Goal: Task Accomplishment & Management: Use online tool/utility

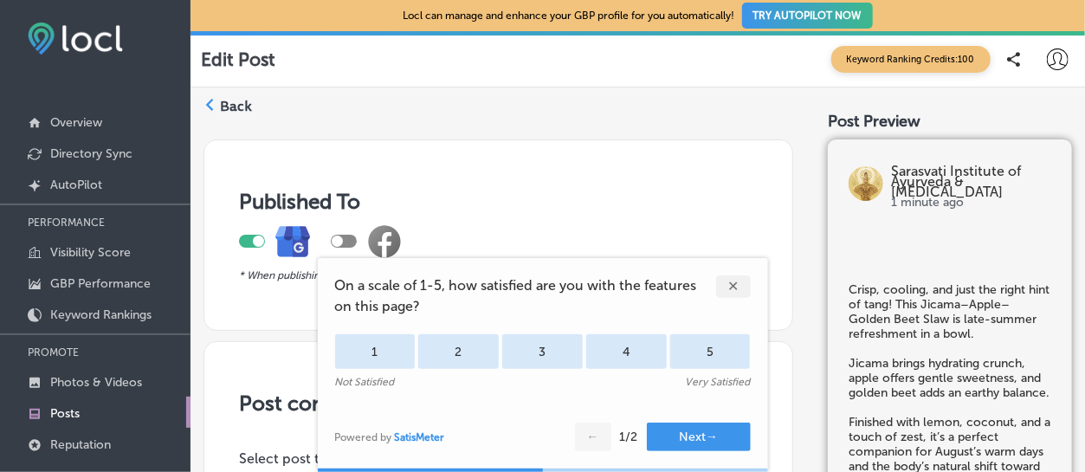
click at [723, 279] on div "✕" at bounding box center [733, 286] width 35 height 23
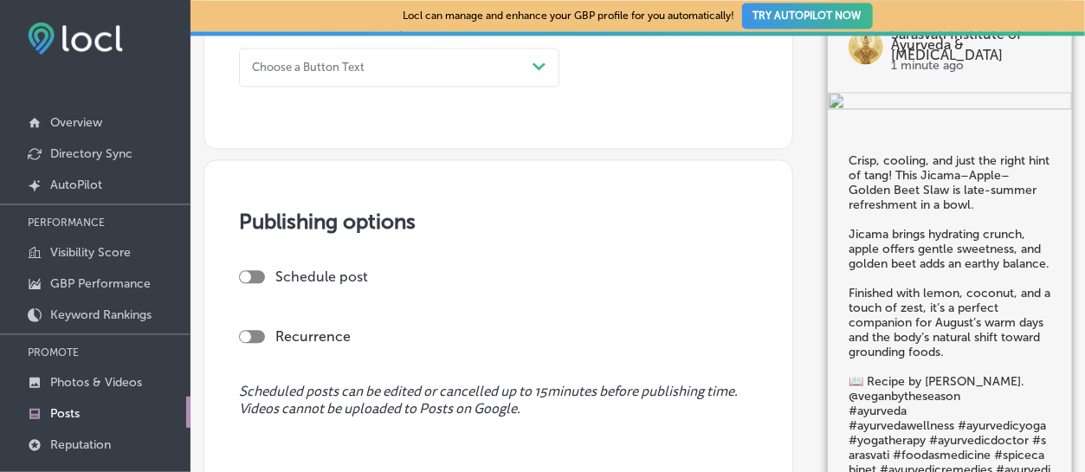
scroll to position [1262, 0]
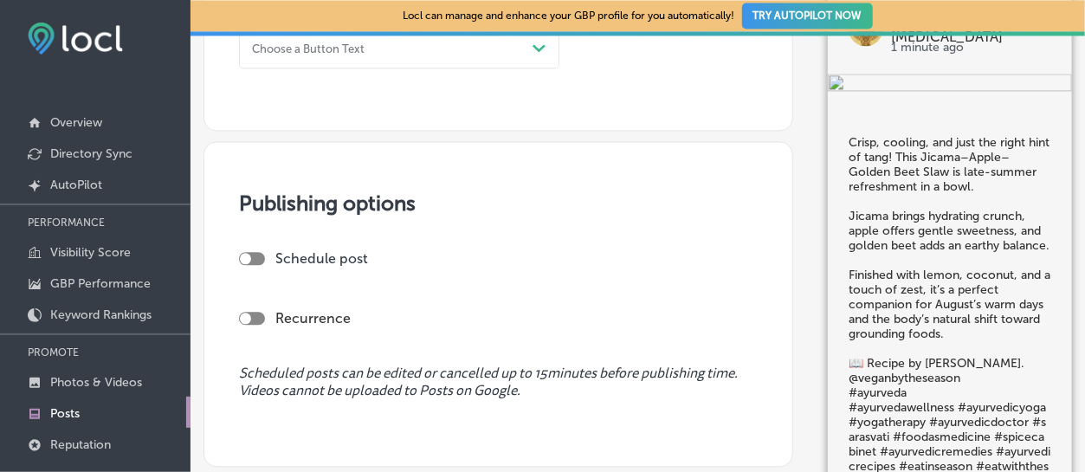
click at [256, 257] on div at bounding box center [252, 258] width 26 height 13
checkbox input "true"
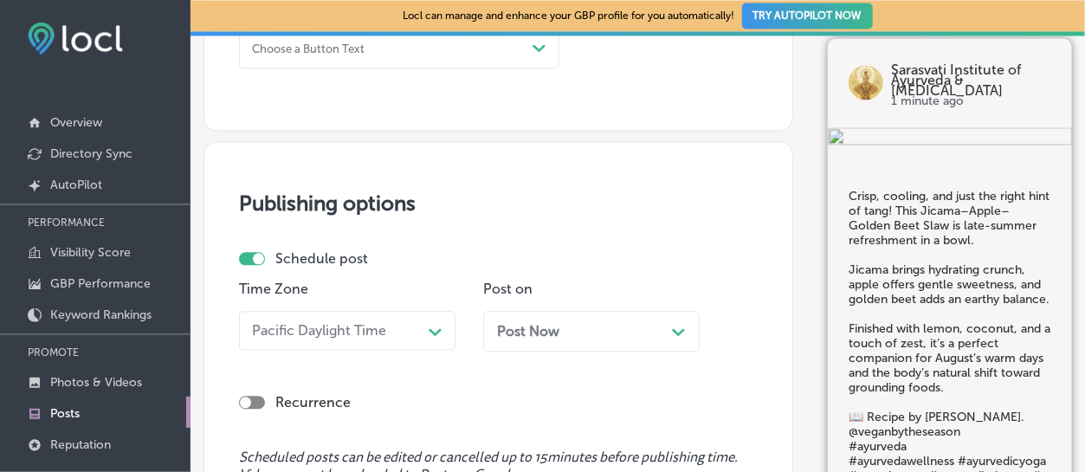
click at [679, 329] on icon "Path Created with Sketch." at bounding box center [678, 332] width 13 height 8
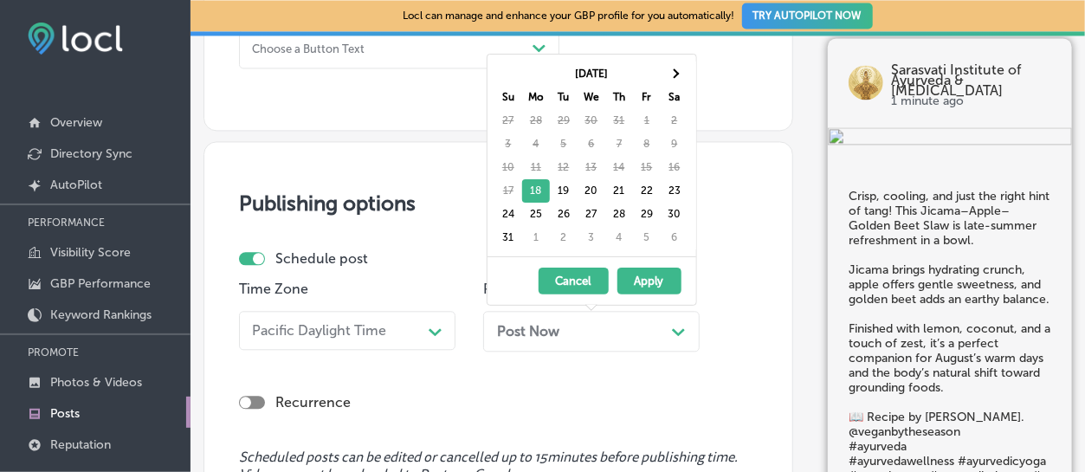
click at [642, 274] on button "Apply" at bounding box center [649, 280] width 64 height 27
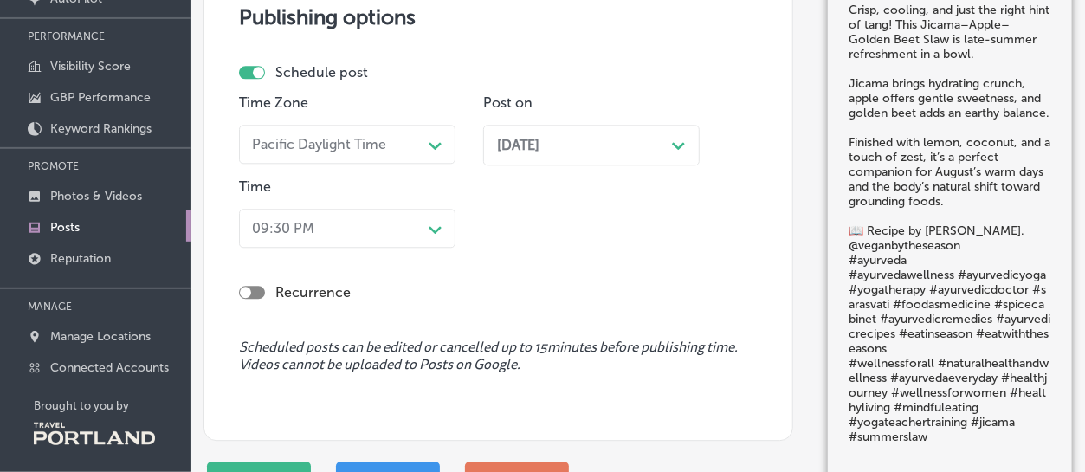
scroll to position [191, 0]
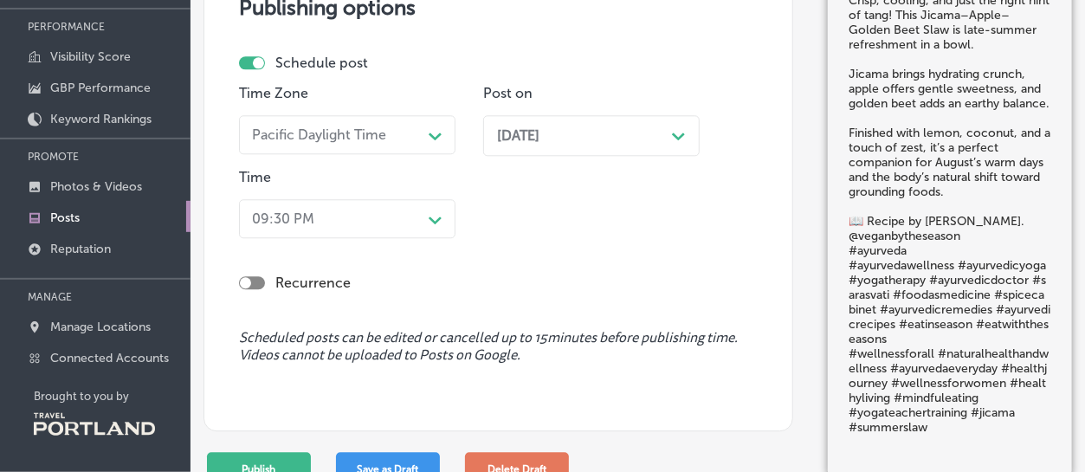
scroll to position [1480, 0]
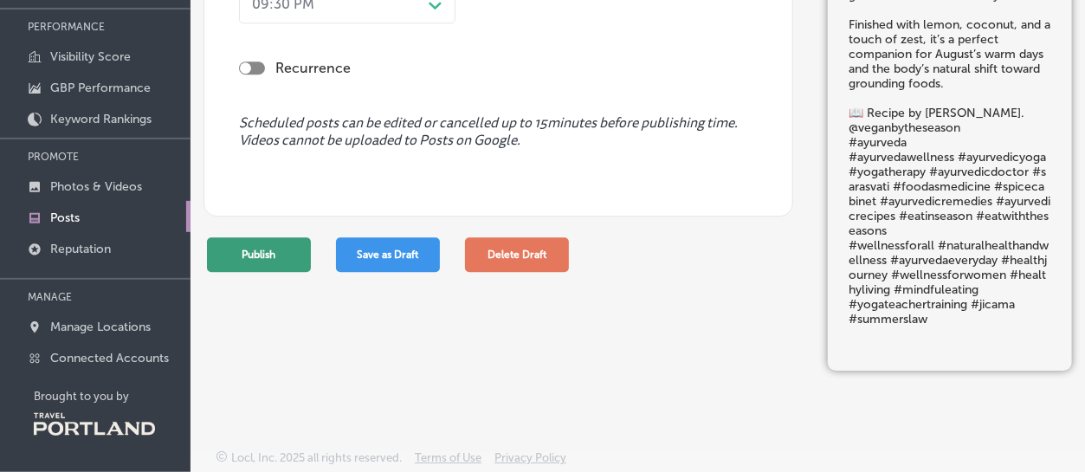
click at [269, 248] on button "Publish" at bounding box center [259, 254] width 104 height 35
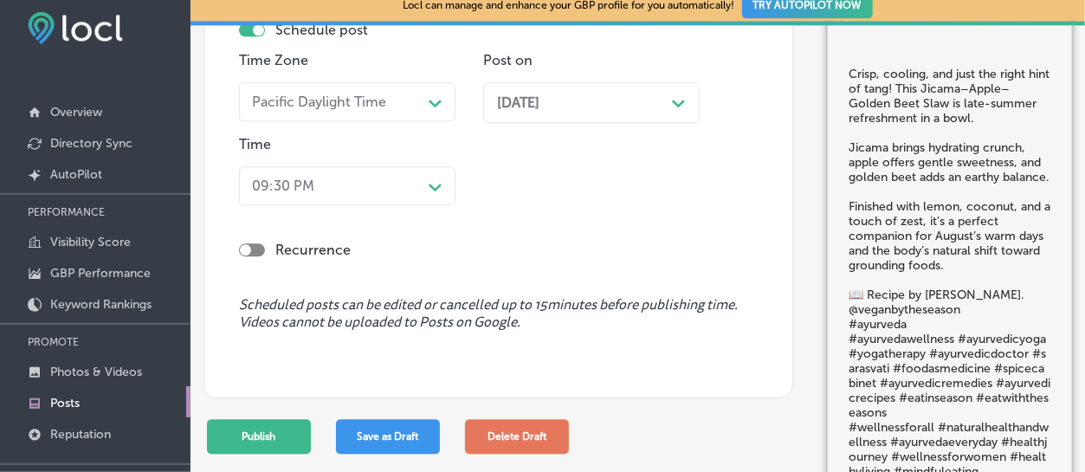
scroll to position [7, 0]
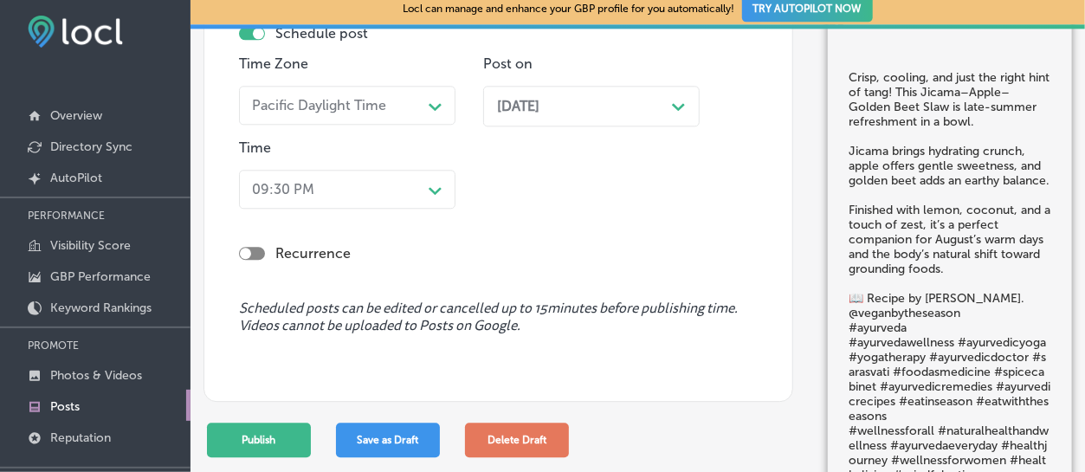
click at [674, 109] on icon "Path Created with Sketch." at bounding box center [678, 107] width 13 height 8
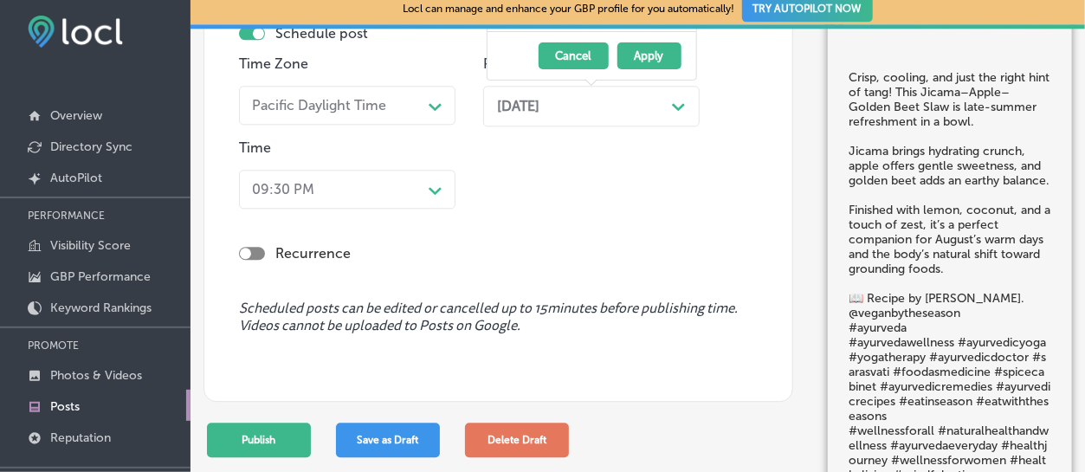
click at [679, 106] on icon "Path Created with Sketch." at bounding box center [678, 107] width 13 height 8
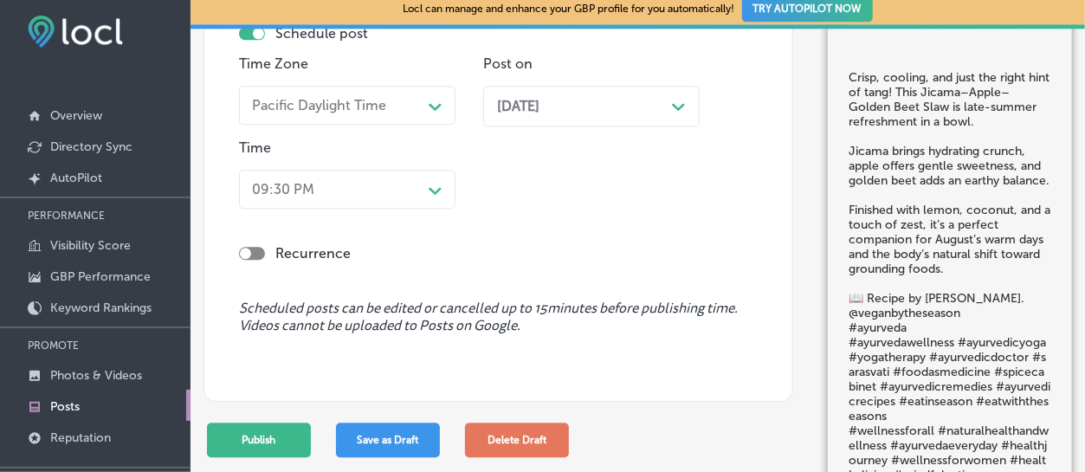
click at [593, 103] on div "[DATE] Path Created with Sketch." at bounding box center [591, 106] width 189 height 16
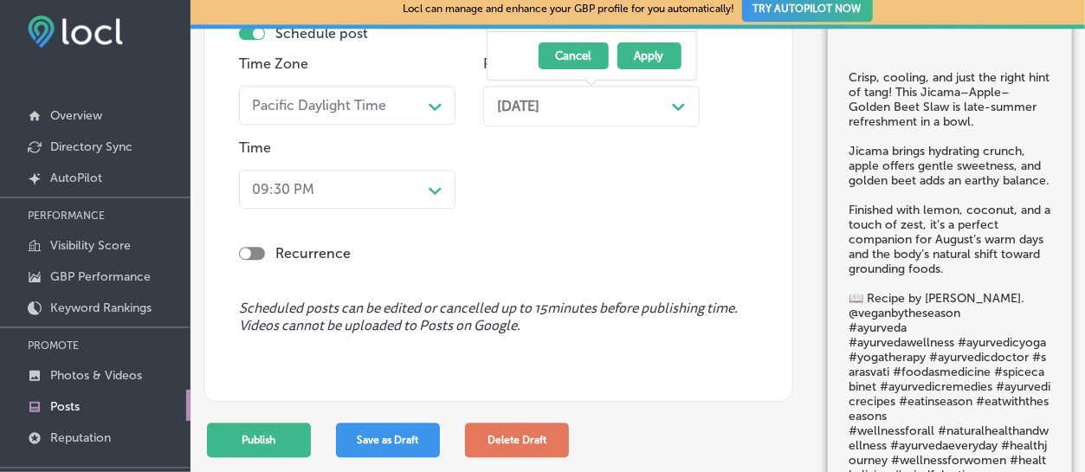
click at [642, 53] on button "Apply" at bounding box center [649, 55] width 64 height 27
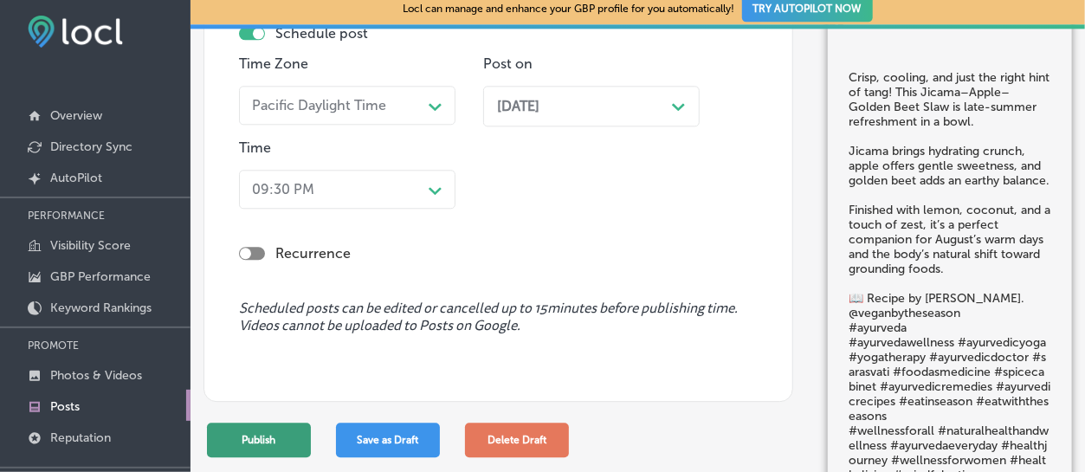
click at [262, 428] on button "Publish" at bounding box center [259, 439] width 104 height 35
click at [261, 433] on button "Publish" at bounding box center [259, 439] width 104 height 35
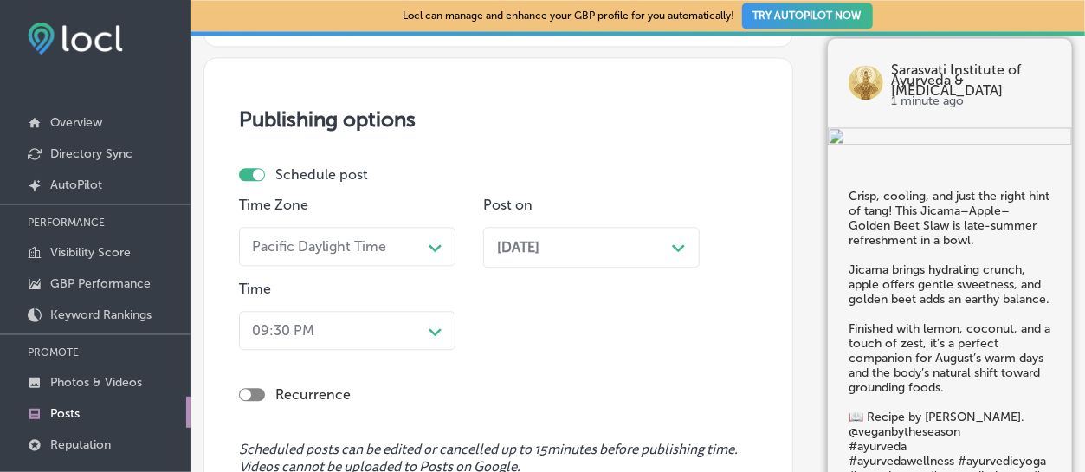
scroll to position [1337, 0]
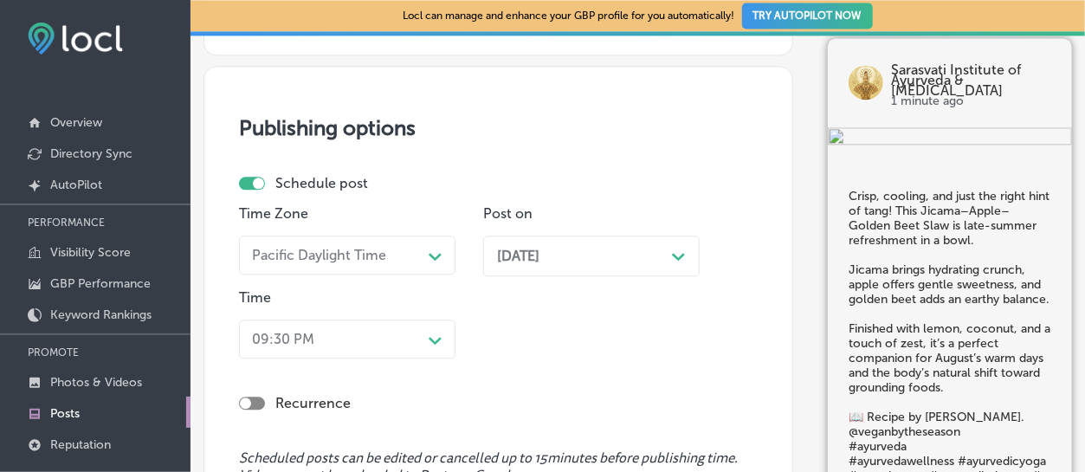
click at [678, 257] on icon "Path Created with Sketch." at bounding box center [678, 257] width 13 height 8
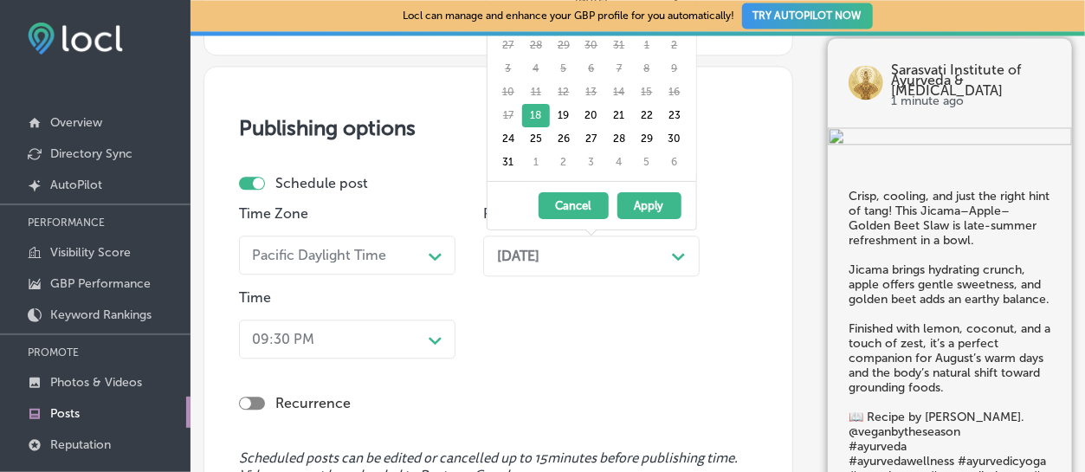
click at [641, 197] on button "Apply" at bounding box center [649, 205] width 64 height 27
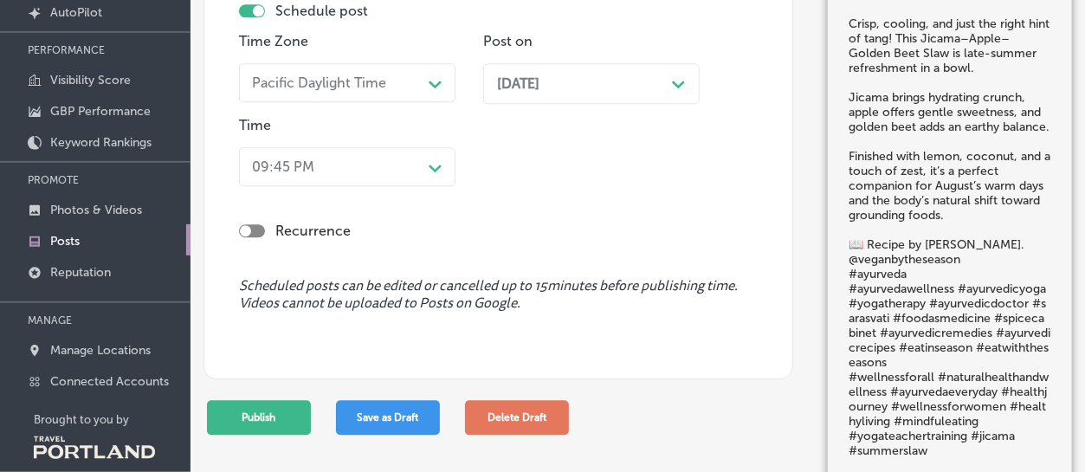
scroll to position [196, 0]
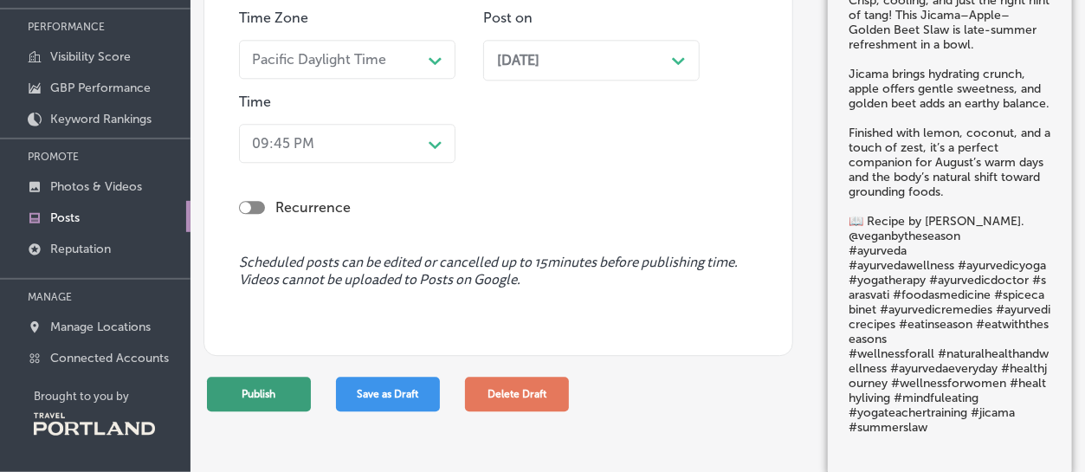
click at [280, 406] on button "Publish" at bounding box center [259, 394] width 104 height 35
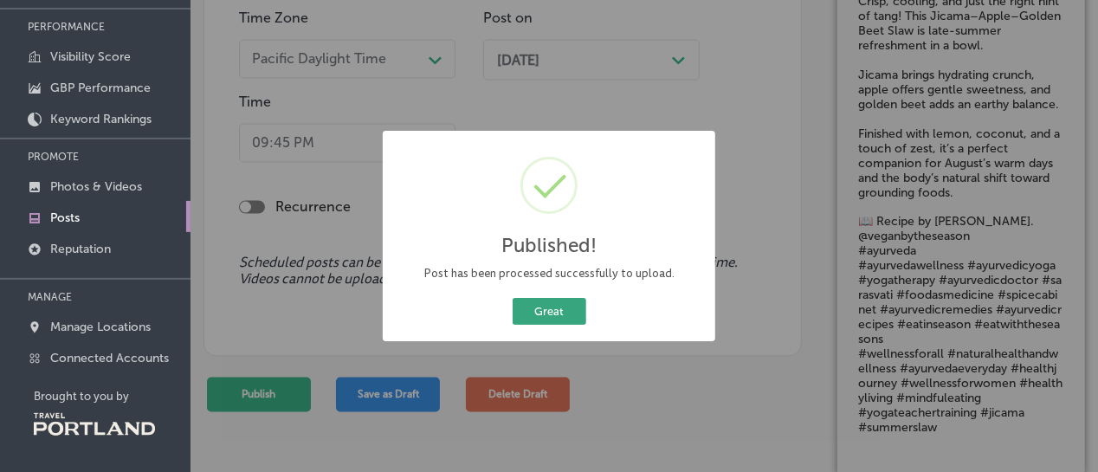
click at [546, 311] on button "Great" at bounding box center [549, 311] width 74 height 27
